Goal: Navigation & Orientation: Find specific page/section

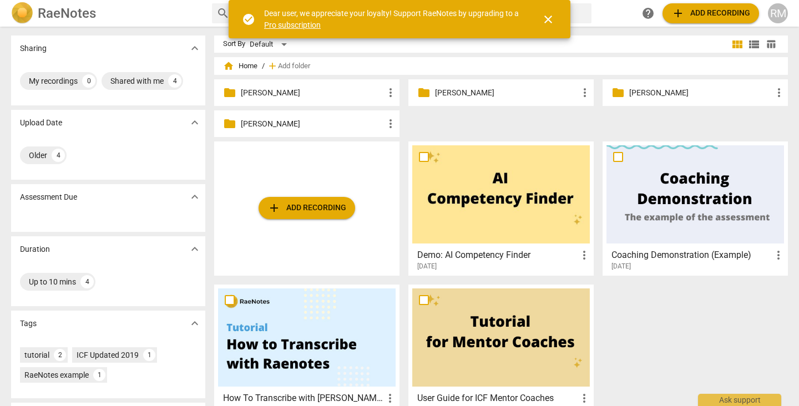
click at [545, 20] on span "close" at bounding box center [548, 19] width 13 height 13
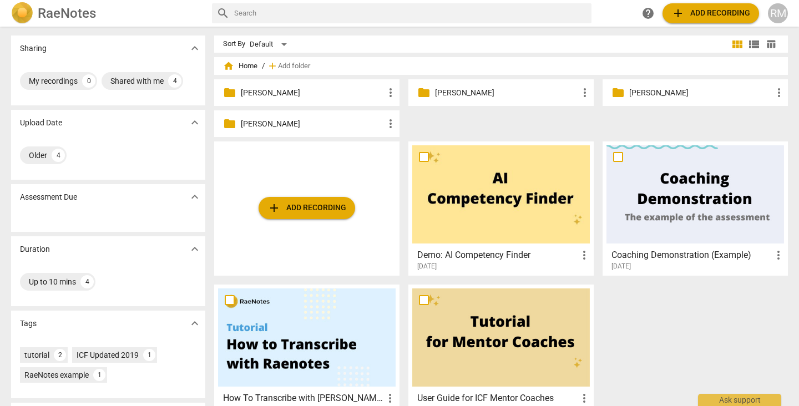
click at [300, 95] on p "[PERSON_NAME]" at bounding box center [312, 93] width 143 height 12
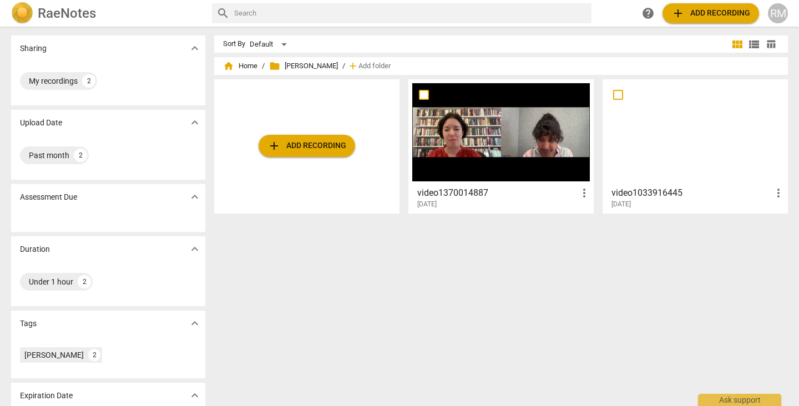
click at [292, 67] on span "folder [PERSON_NAME]" at bounding box center [303, 65] width 69 height 11
click at [239, 66] on span "home Home" at bounding box center [240, 65] width 34 height 11
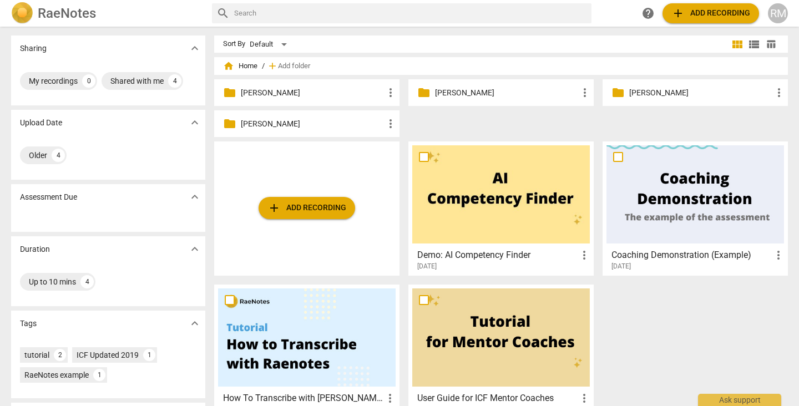
click at [448, 101] on div "folder [PERSON_NAME] more_vert" at bounding box center [500, 92] width 185 height 27
click at [445, 92] on p "[PERSON_NAME]" at bounding box center [506, 93] width 143 height 12
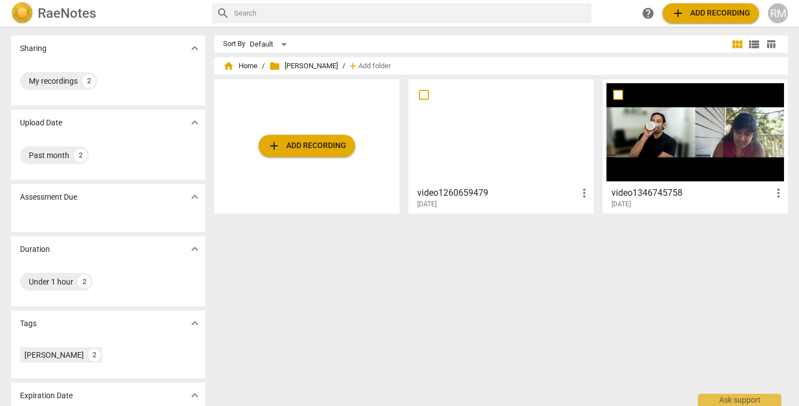
click at [291, 65] on span "folder [PERSON_NAME]" at bounding box center [303, 65] width 69 height 11
click at [246, 65] on span "home Home" at bounding box center [240, 65] width 34 height 11
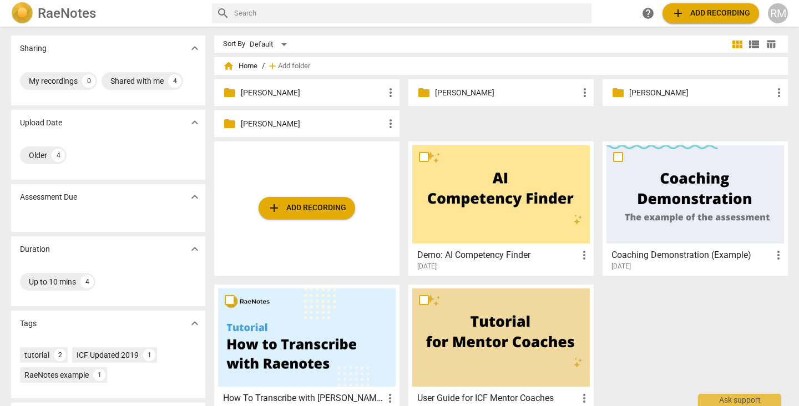
click at [639, 87] on p "[PERSON_NAME]" at bounding box center [700, 93] width 143 height 12
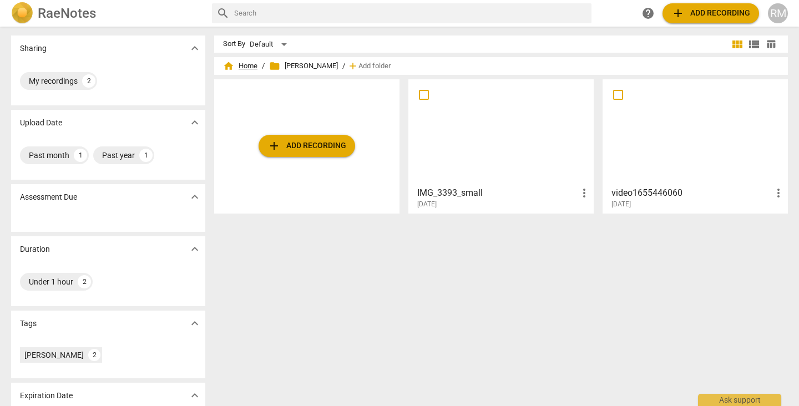
click at [246, 67] on span "home Home" at bounding box center [240, 65] width 34 height 11
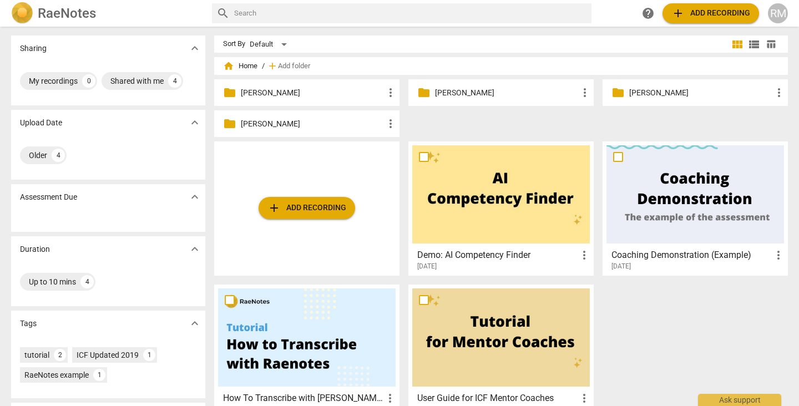
click at [323, 125] on p "[PERSON_NAME]" at bounding box center [312, 124] width 143 height 12
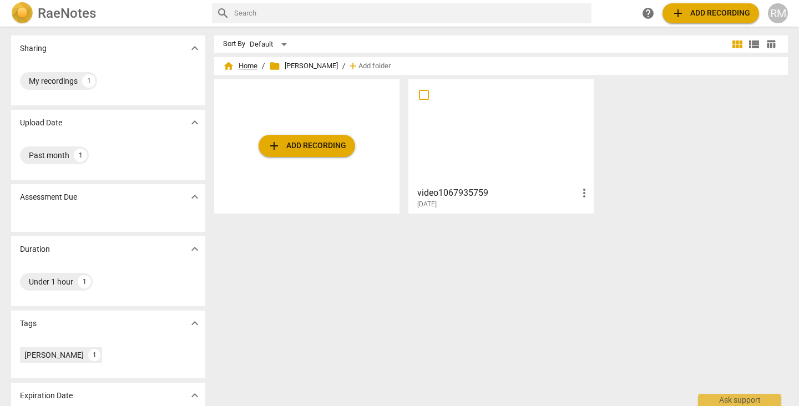
click at [235, 67] on span "home Home" at bounding box center [240, 65] width 34 height 11
